Goal: Transaction & Acquisition: Purchase product/service

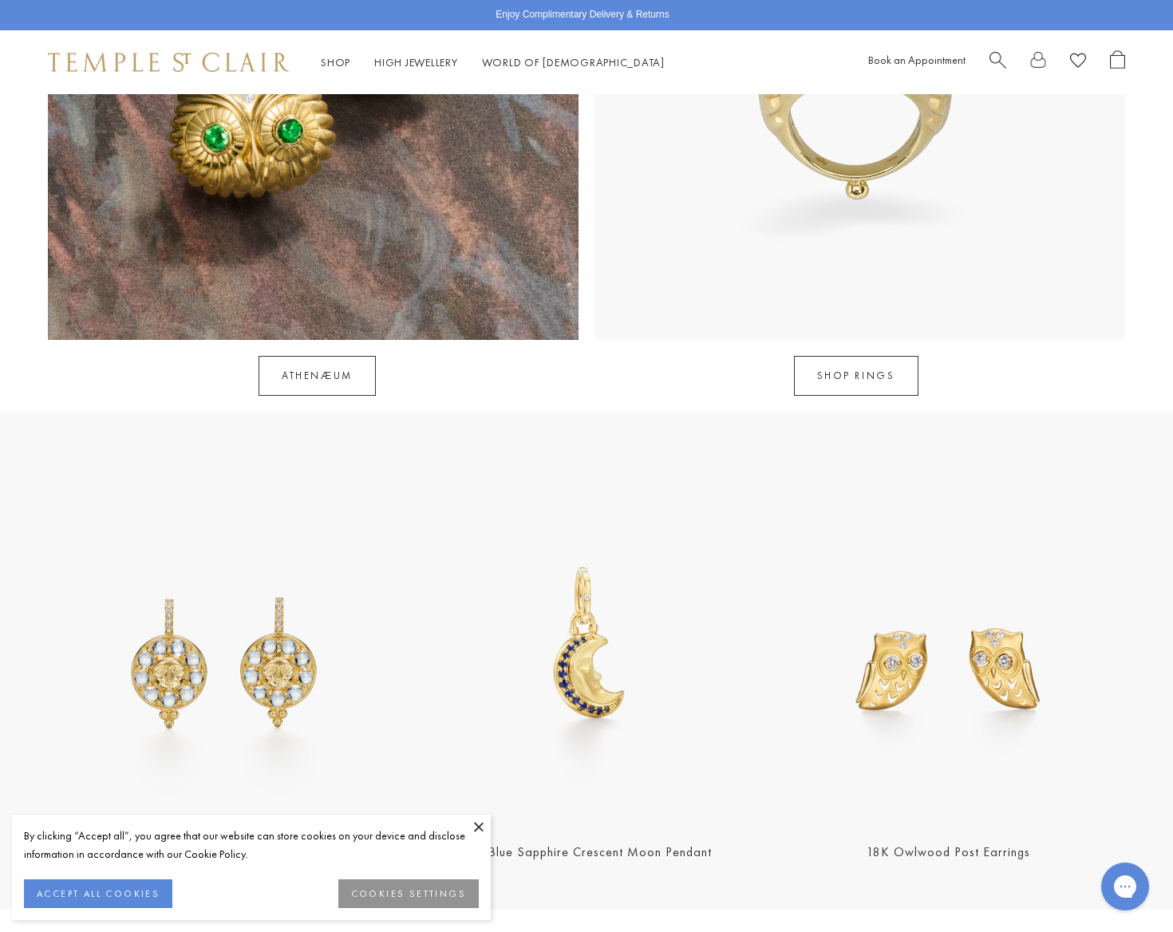
scroll to position [1880, 0]
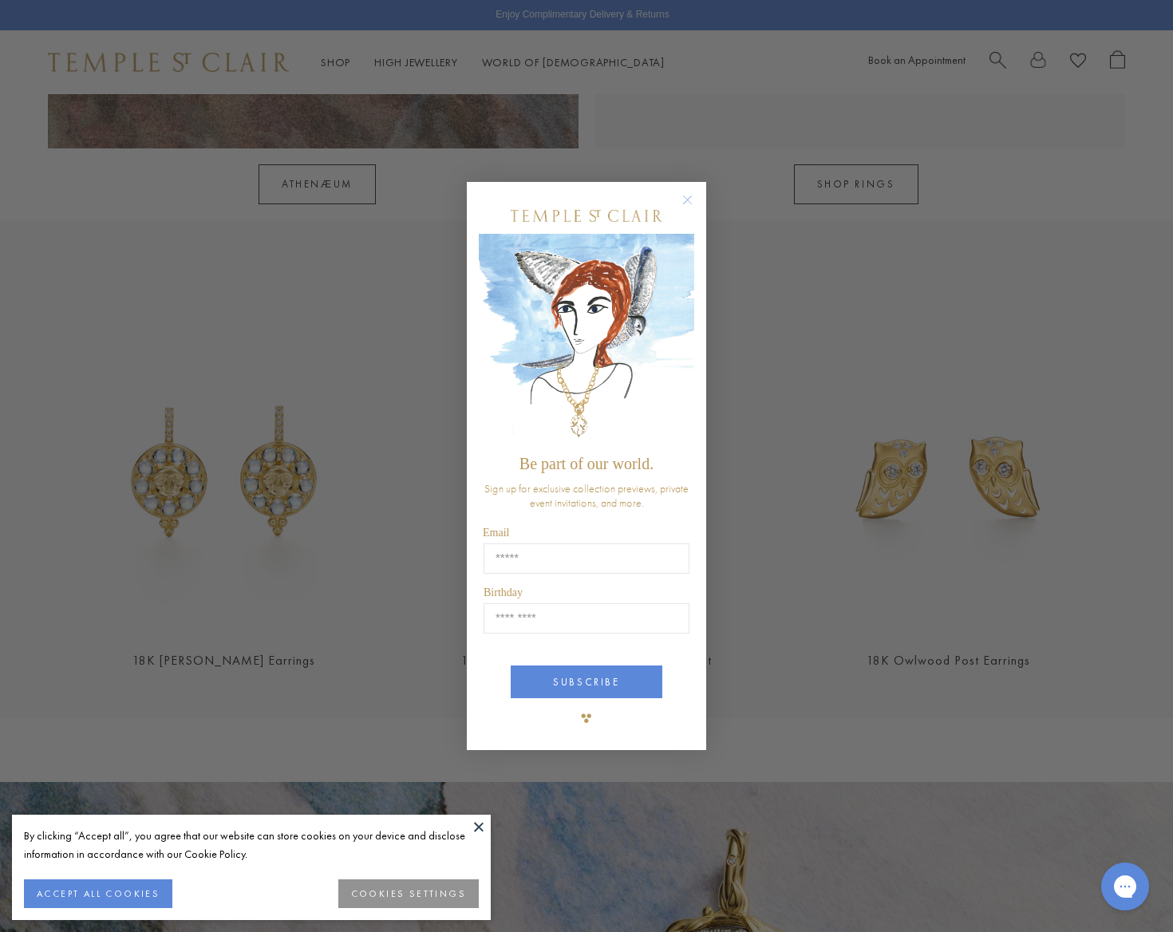
click at [221, 543] on div "Close dialog Be part of our world. Sign up for exclusive collection previews, p…" at bounding box center [586, 466] width 1173 height 932
click at [330, 304] on div "Close dialog Be part of our world. Sign up for exclusive collection previews, p…" at bounding box center [586, 466] width 1173 height 932
click at [689, 201] on circle "Close dialog" at bounding box center [687, 200] width 19 height 19
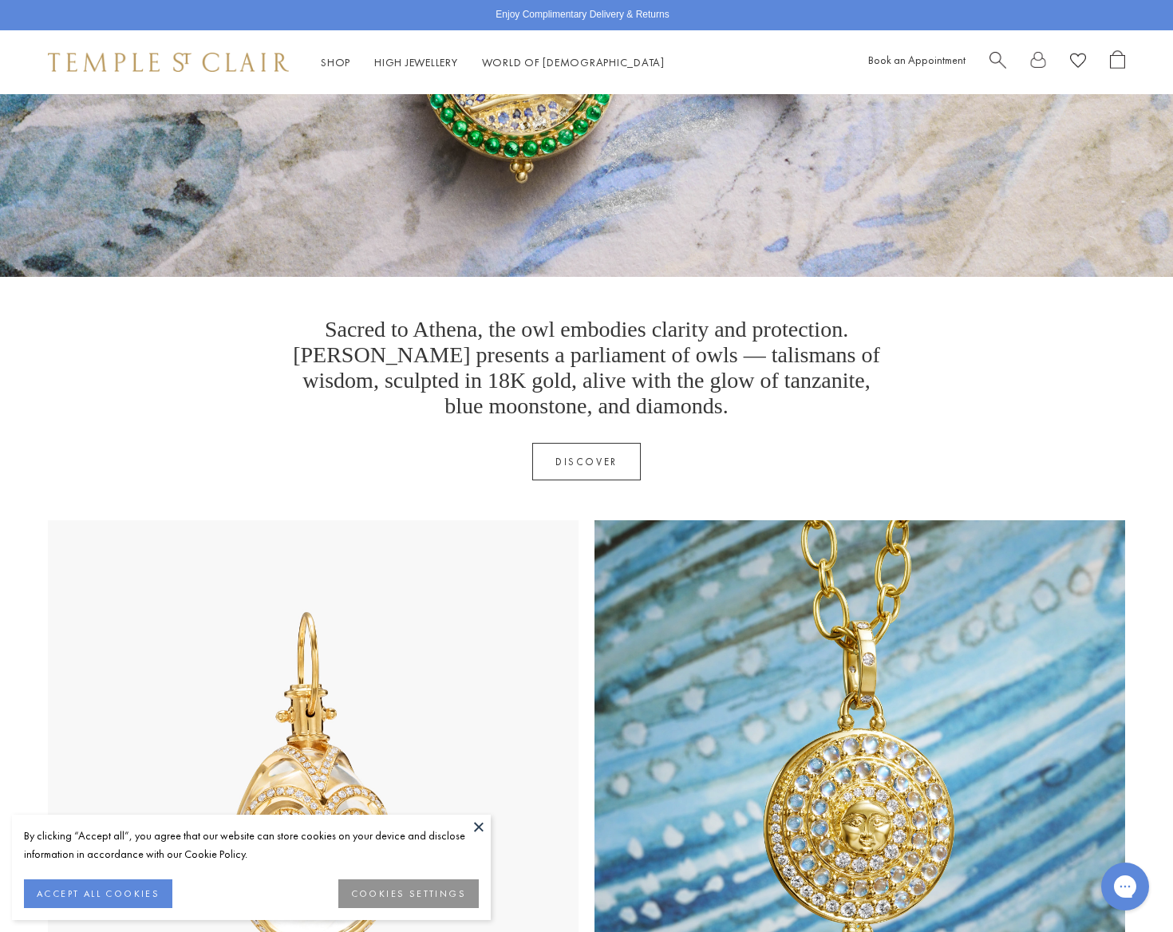
scroll to position [8, 0]
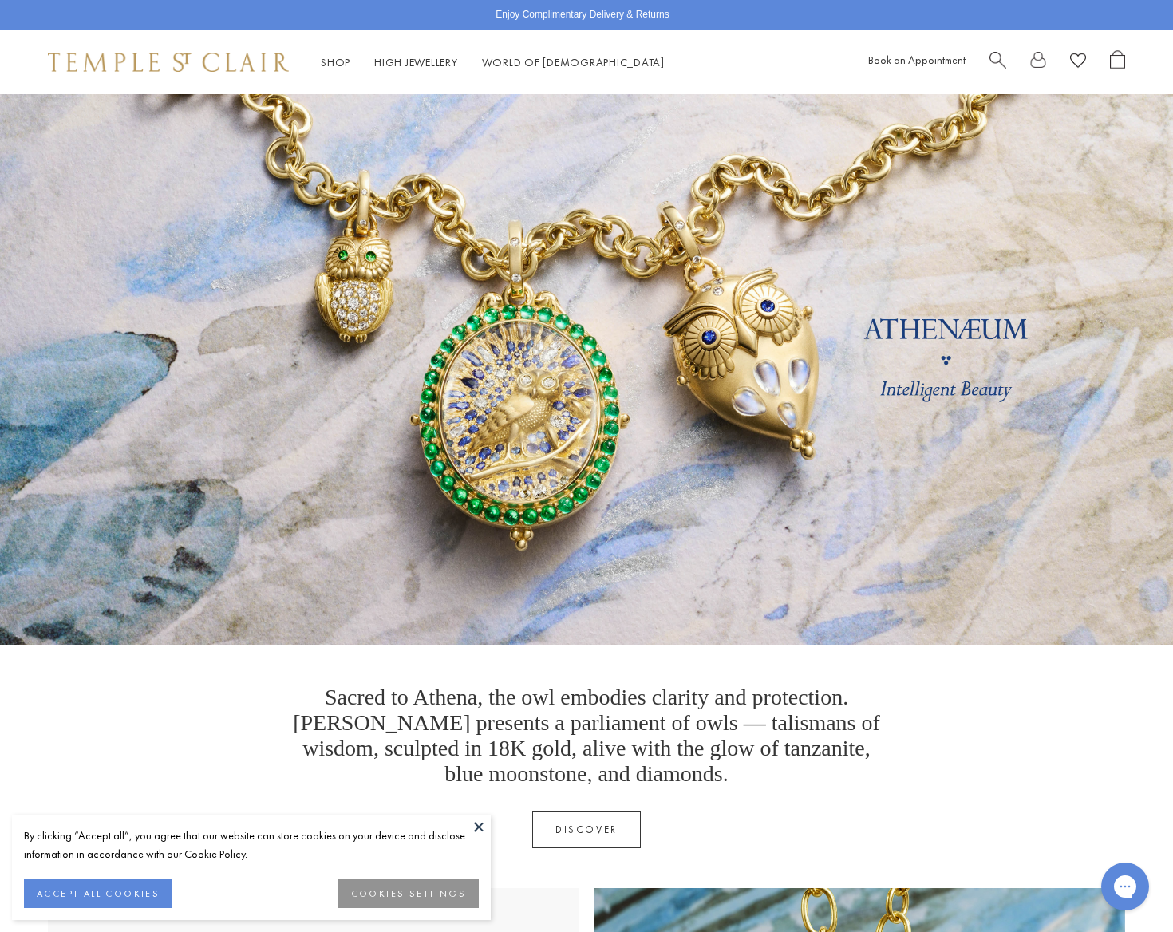
click at [992, 58] on span "Search" at bounding box center [997, 58] width 17 height 17
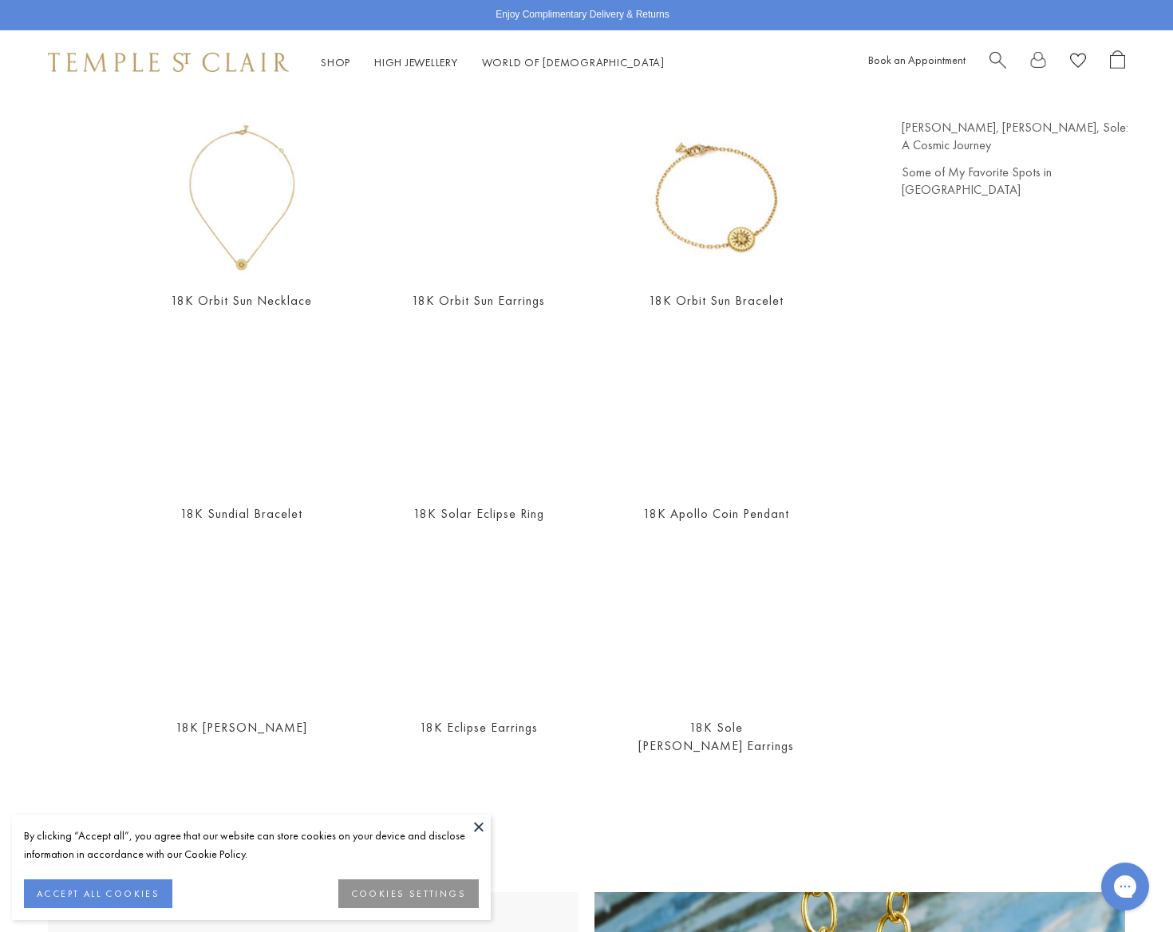
scroll to position [176, 0]
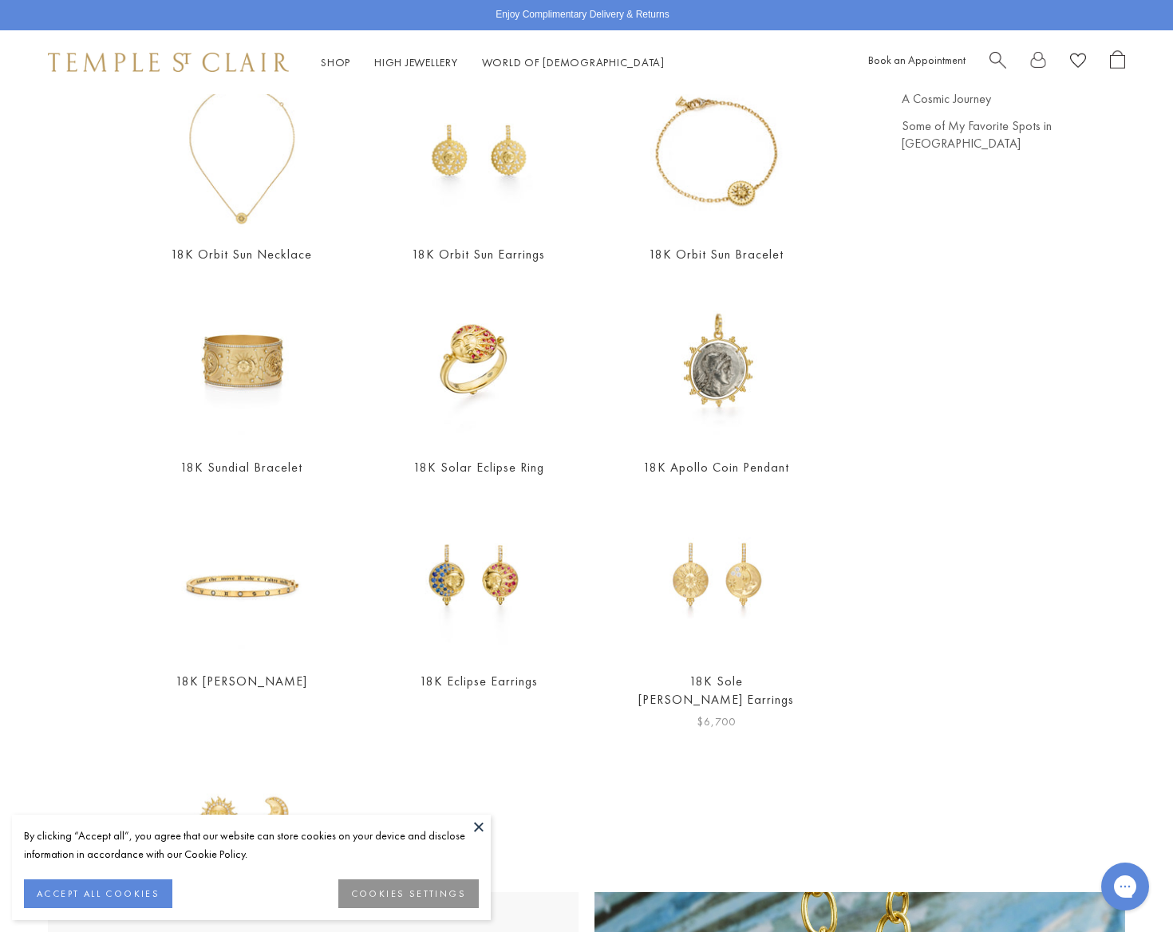
type input "***"
click at [739, 587] on img at bounding box center [715, 577] width 157 height 157
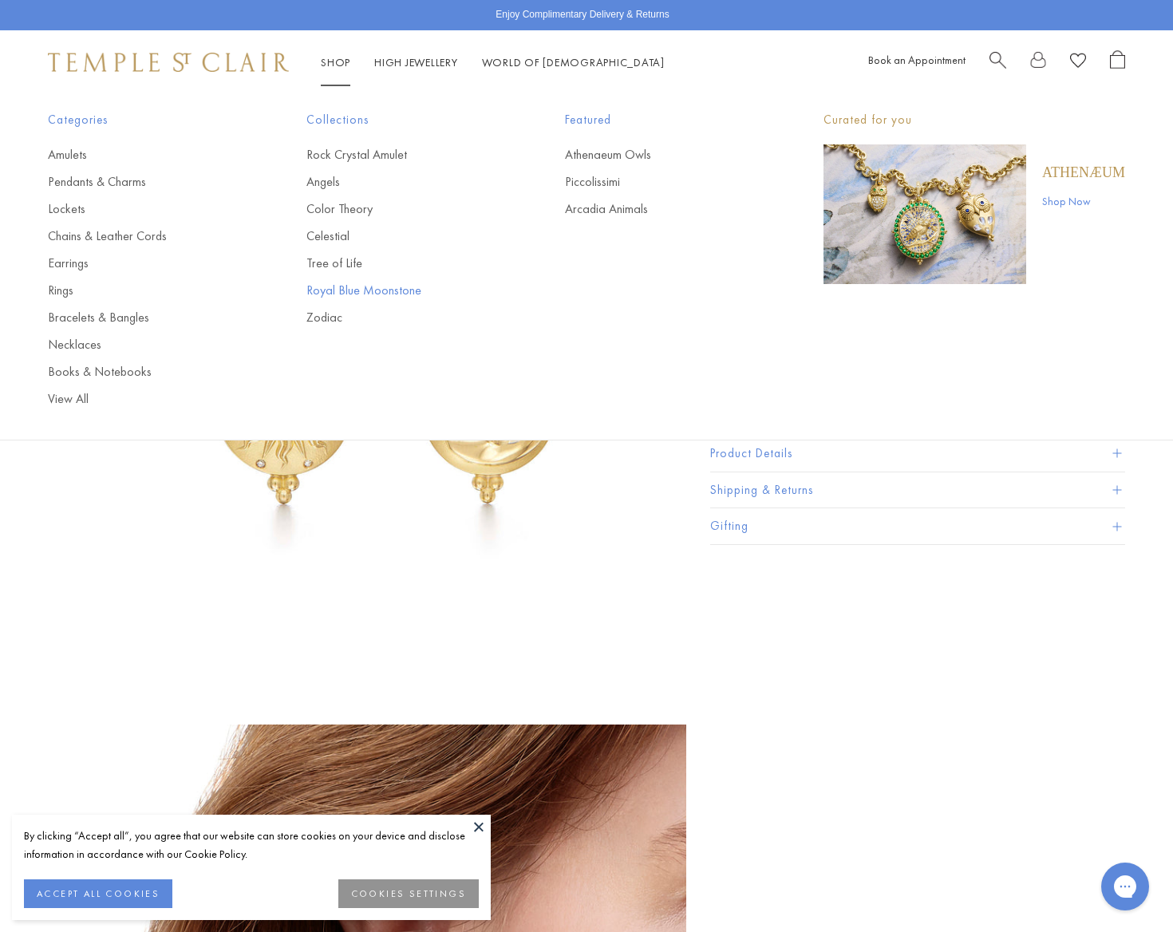
click at [345, 291] on link "Royal Blue Moonstone" at bounding box center [403, 291] width 195 height 18
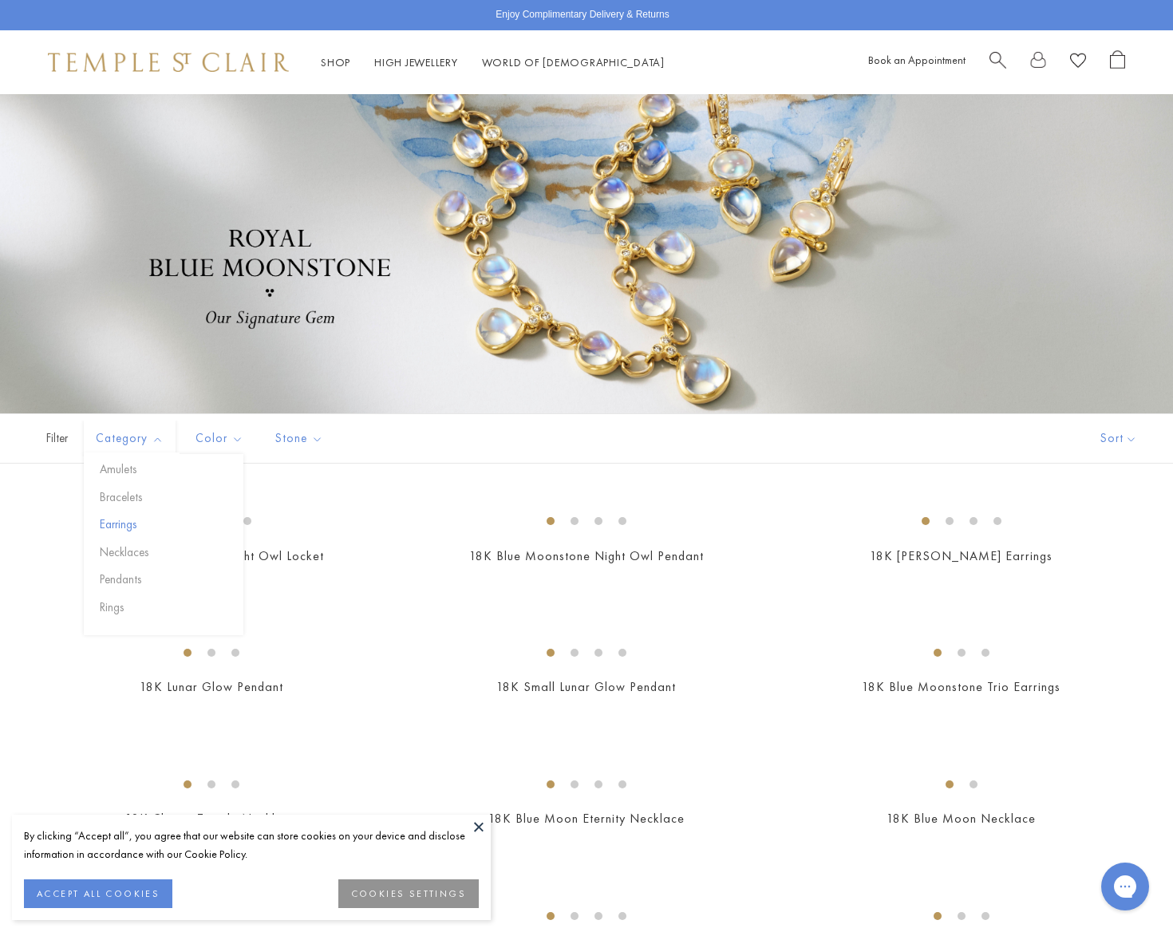
click at [123, 526] on button "Earrings" at bounding box center [170, 524] width 148 height 18
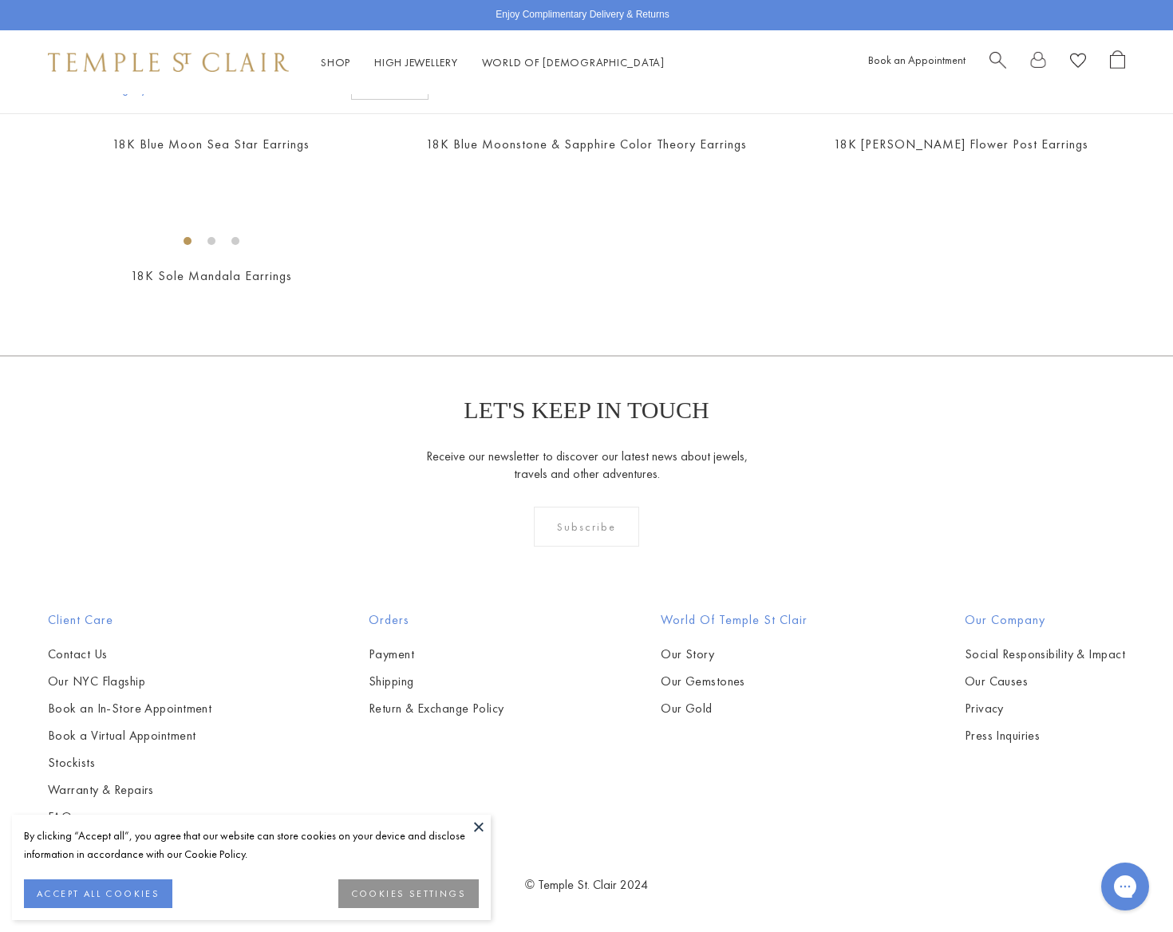
scroll to position [1751, 0]
click at [0, 0] on img at bounding box center [0, 0] width 0 height 0
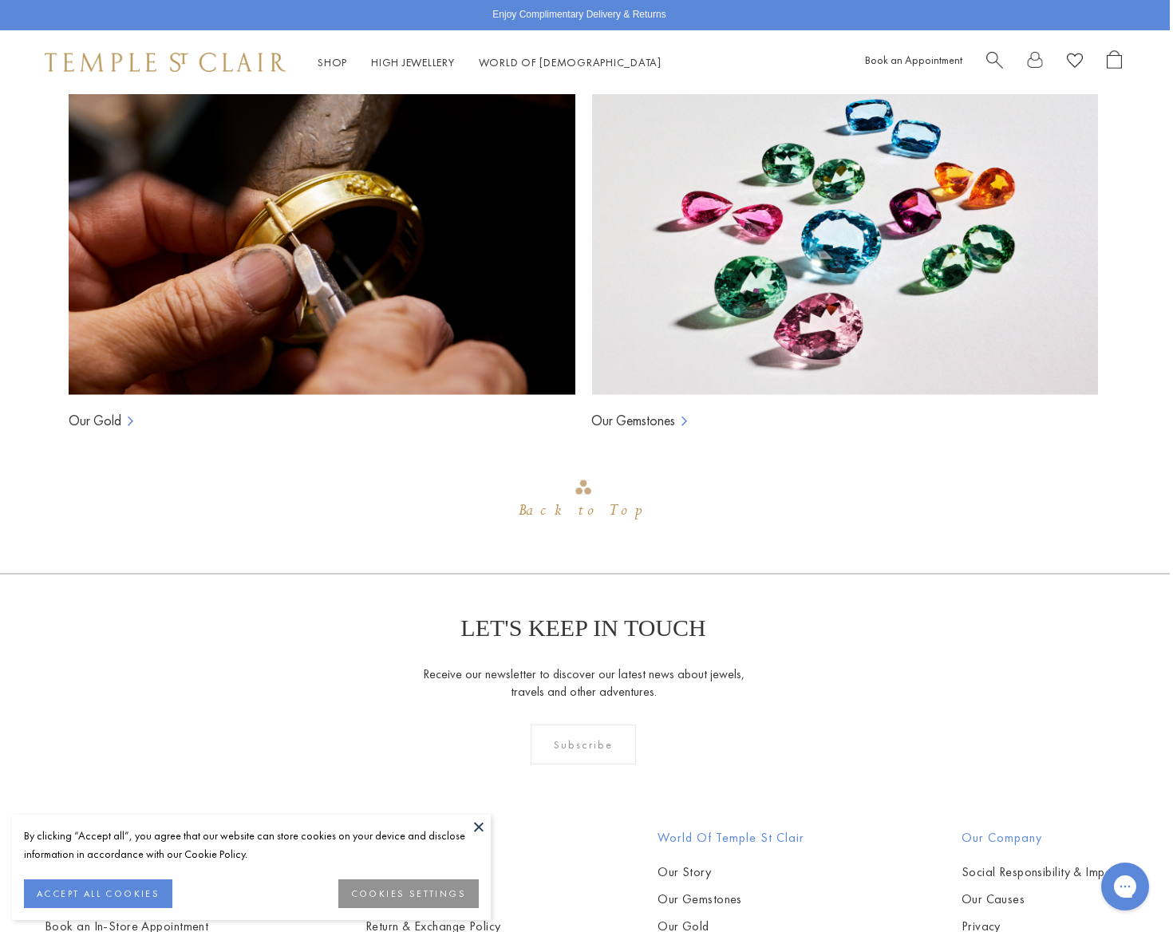
scroll to position [2415, 3]
